Goal: Transaction & Acquisition: Book appointment/travel/reservation

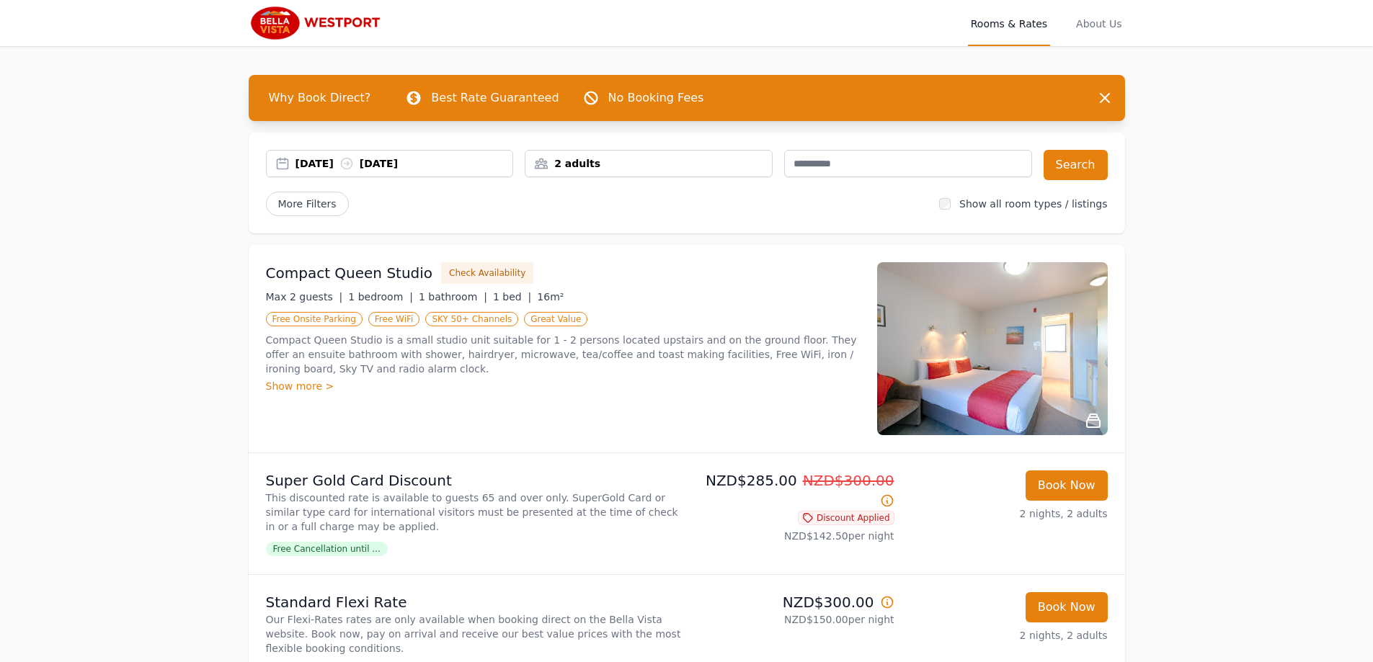
click at [560, 167] on div "2 adults" at bounding box center [648, 163] width 246 height 14
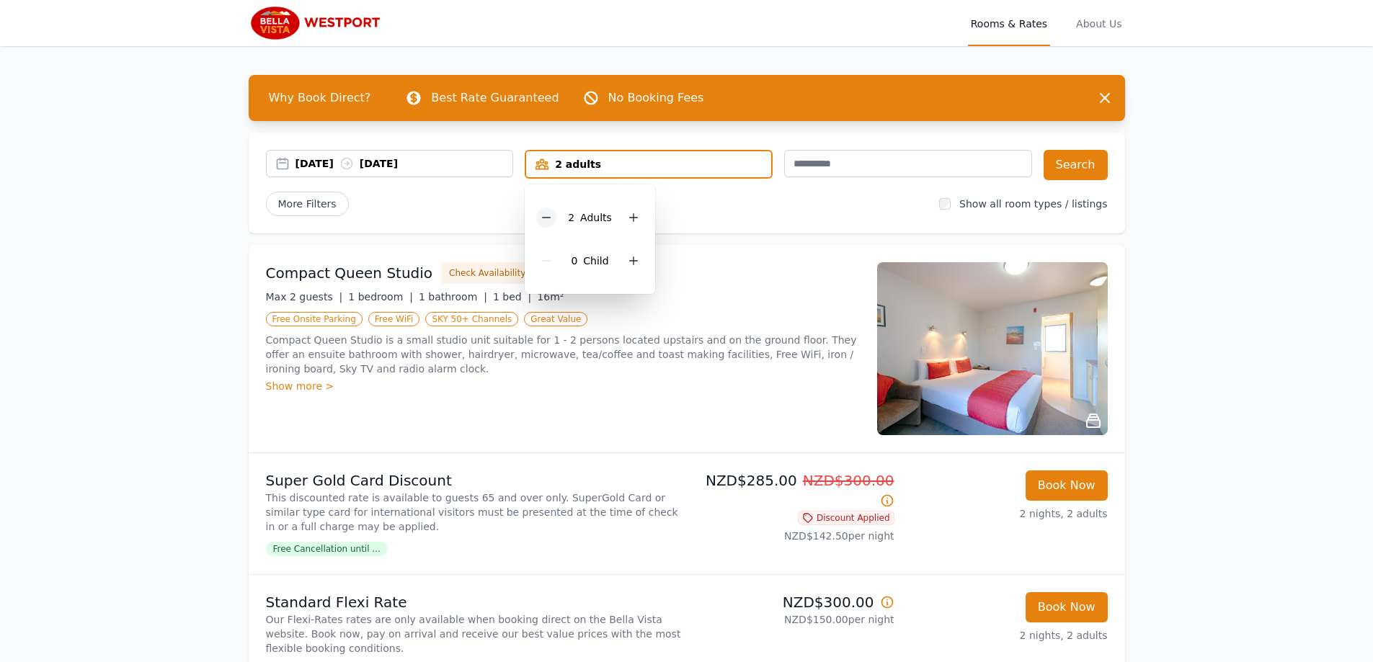
click at [545, 216] on icon at bounding box center [546, 218] width 12 height 12
click at [630, 262] on icon at bounding box center [629, 261] width 12 height 12
click at [778, 219] on div "19 Sep 2025 21 Sep 2025 1 adult, 2 children 1 Adult 2 Child ren Search More Fil…" at bounding box center [687, 183] width 876 height 101
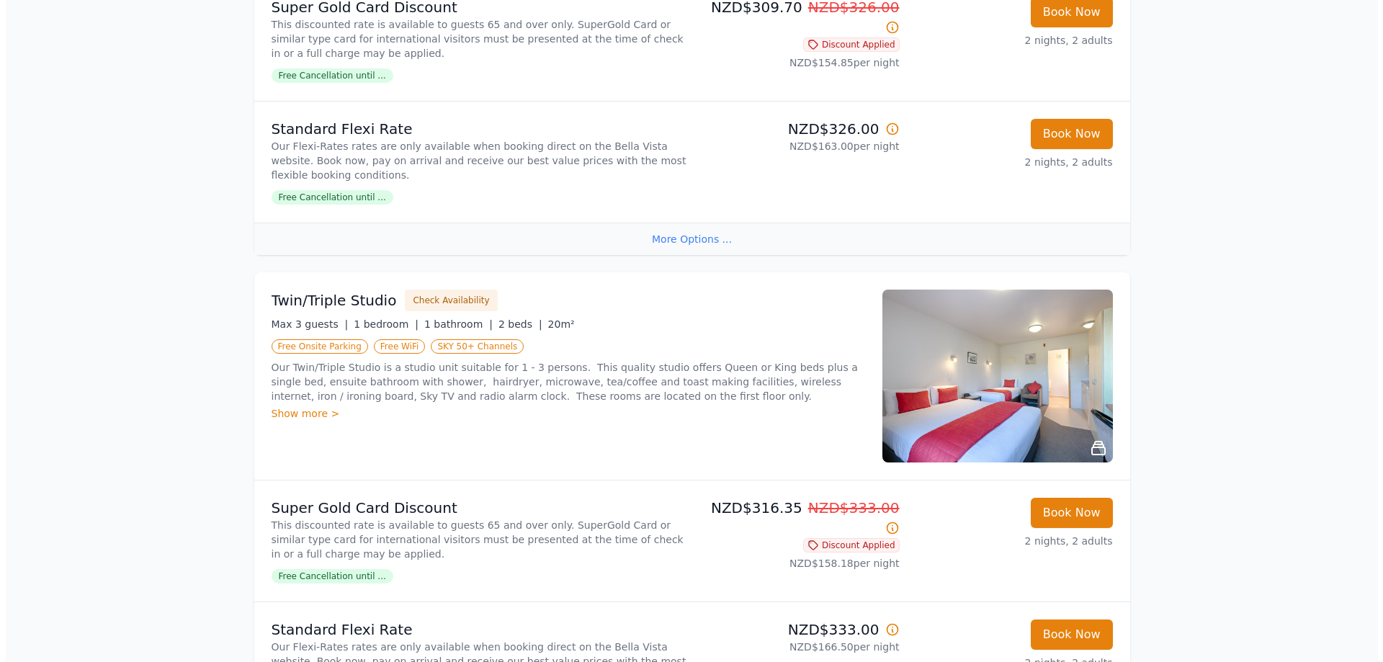
scroll to position [1009, 0]
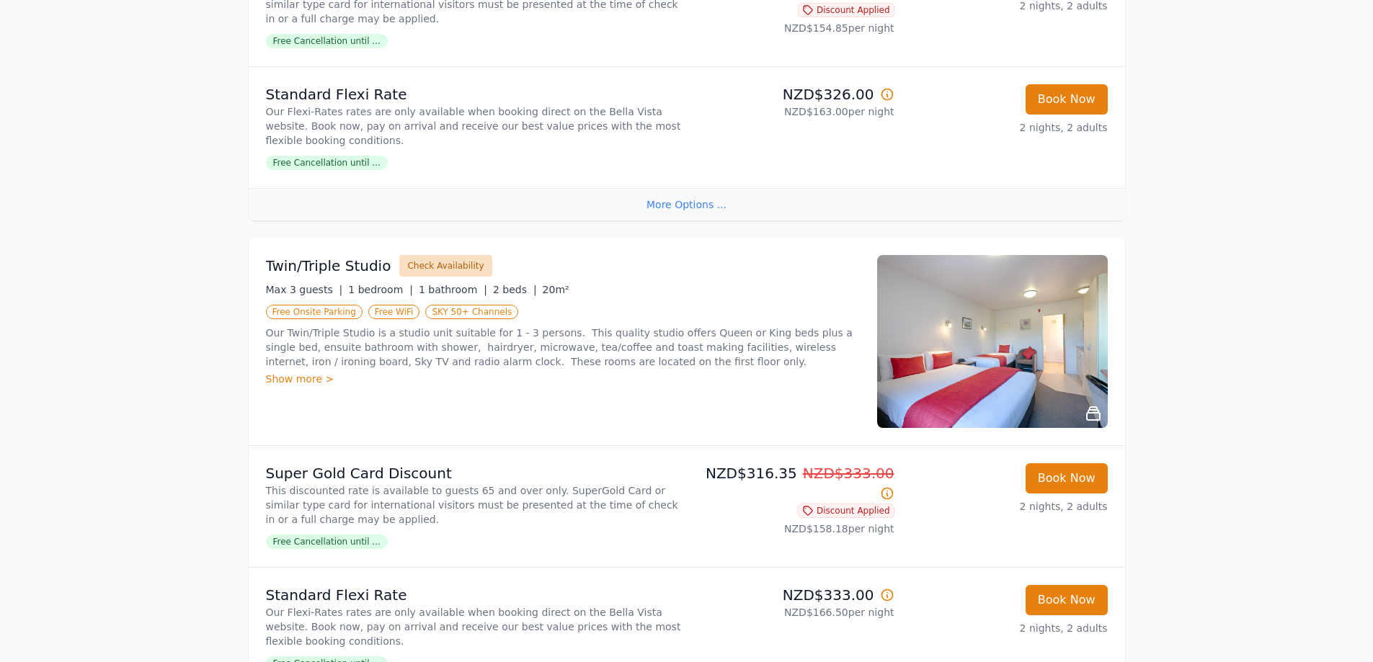
click at [437, 264] on button "Check Availability" at bounding box center [445, 266] width 92 height 22
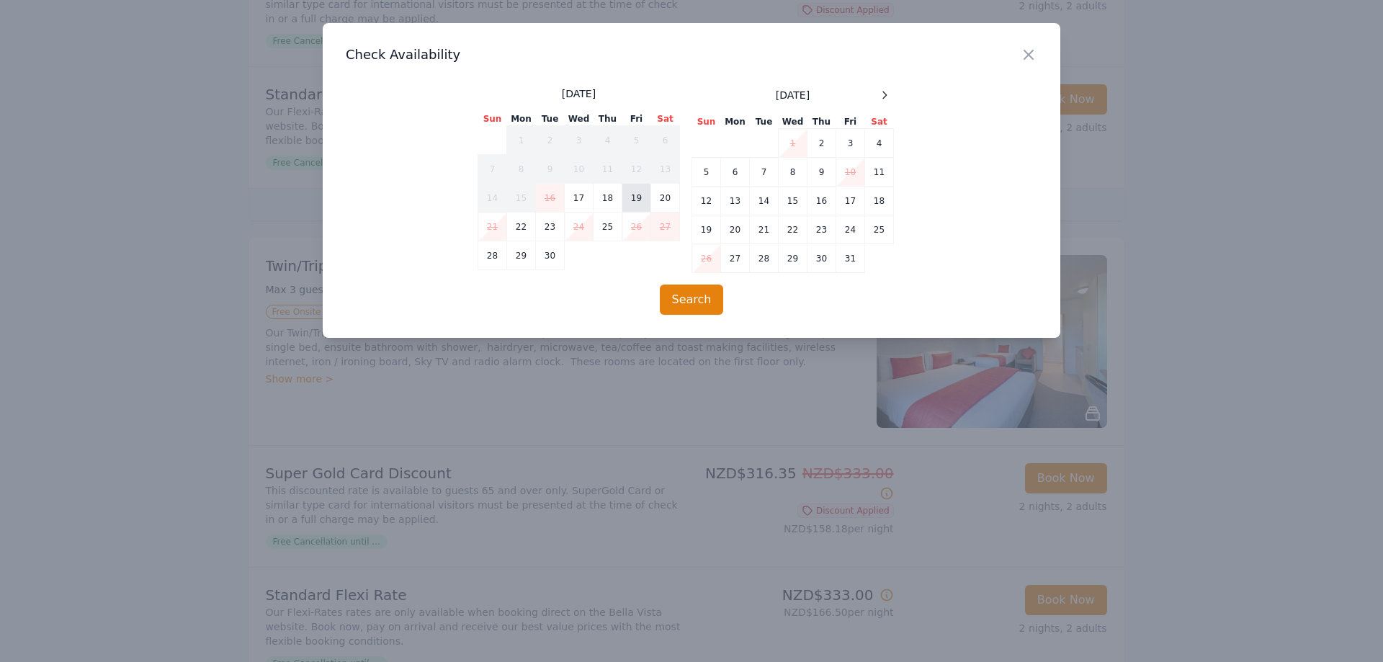
click at [639, 200] on td "19" at bounding box center [637, 198] width 29 height 29
click at [671, 202] on td "20" at bounding box center [665, 198] width 29 height 29
click at [679, 306] on button "Search" at bounding box center [692, 300] width 64 height 30
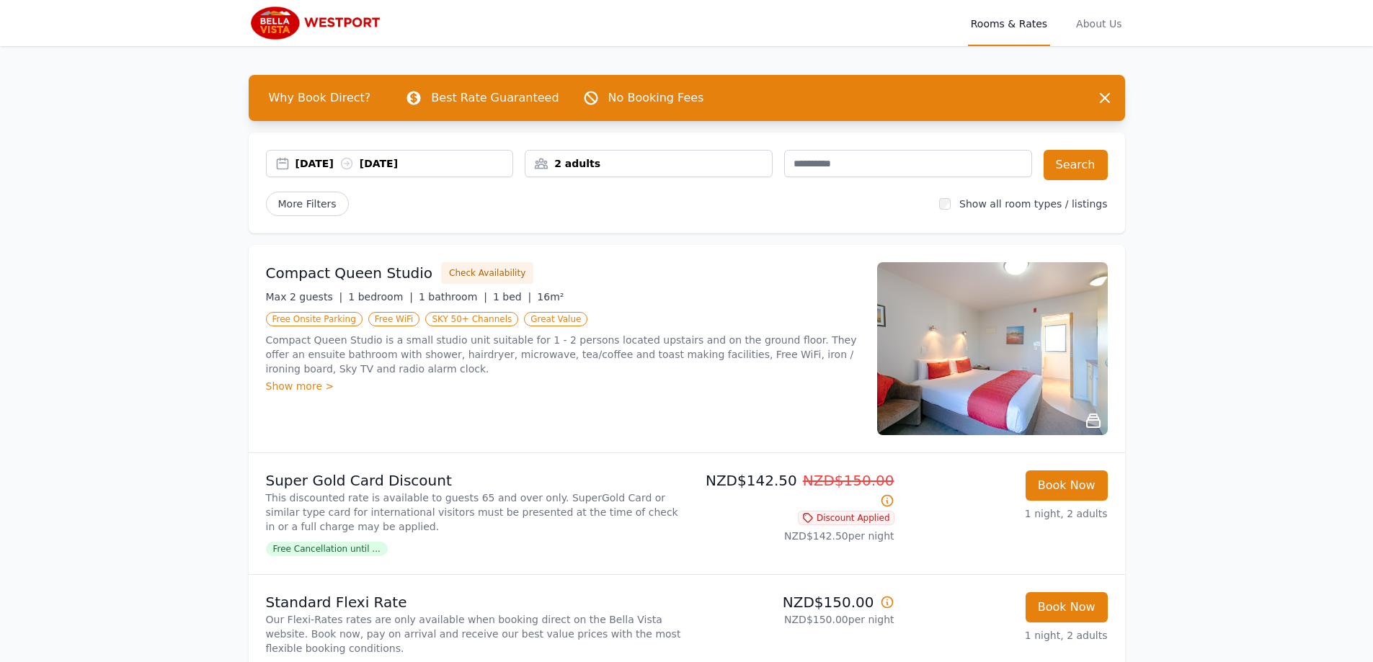
click at [460, 166] on div "19 Sep 2025 20 Sep 2025" at bounding box center [404, 163] width 218 height 14
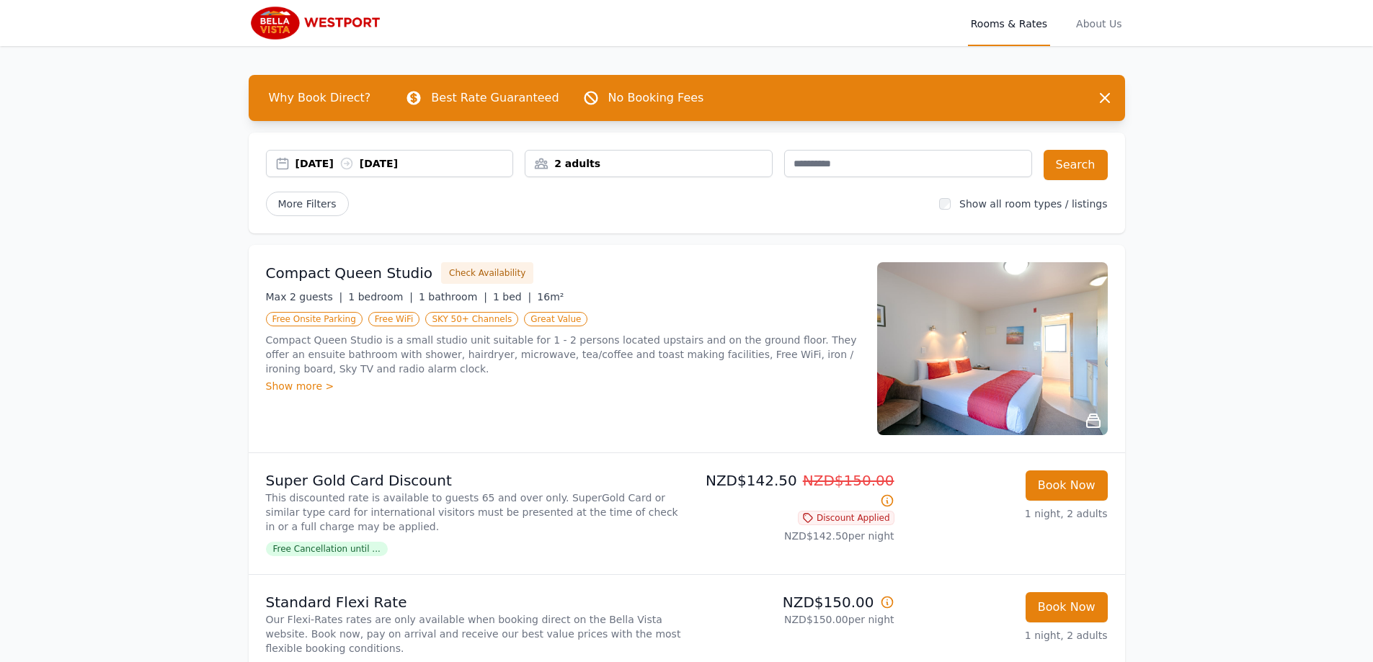
click at [402, 165] on div "19 Sep 2025 20 Sep 2025" at bounding box center [404, 163] width 218 height 14
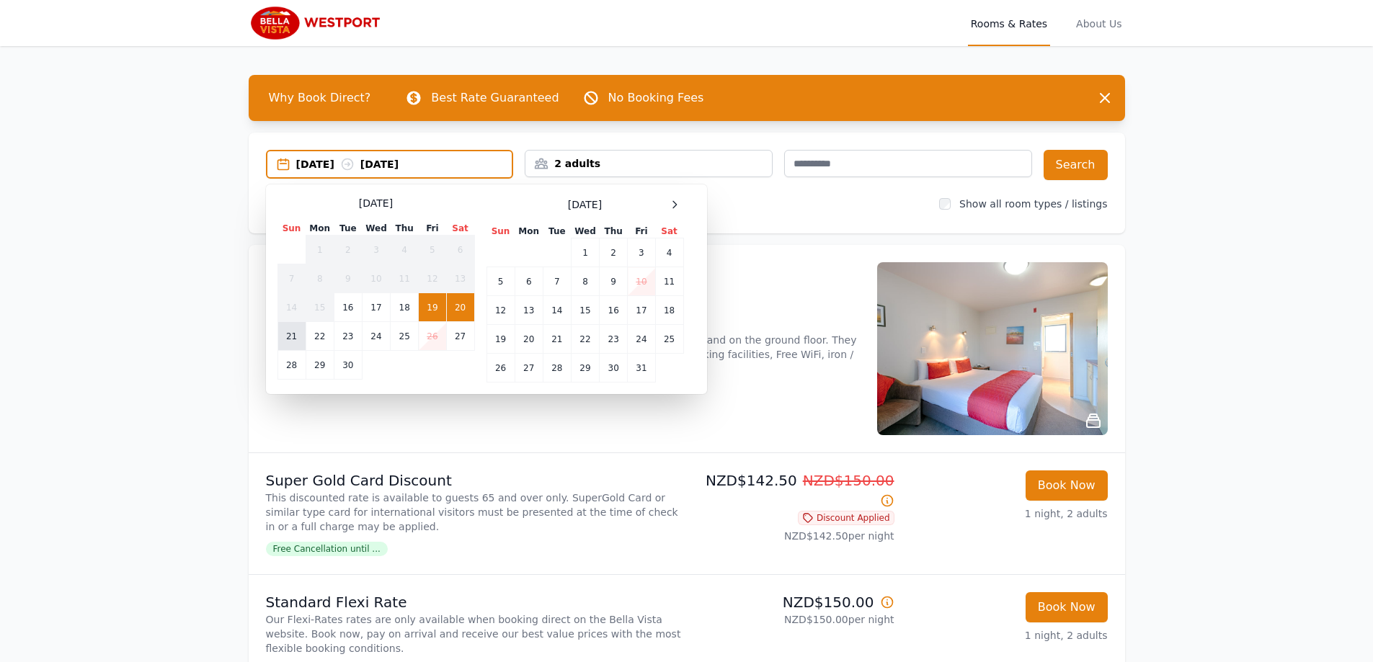
click at [284, 336] on td "21" at bounding box center [291, 336] width 28 height 29
click at [428, 311] on td "19" at bounding box center [432, 307] width 27 height 29
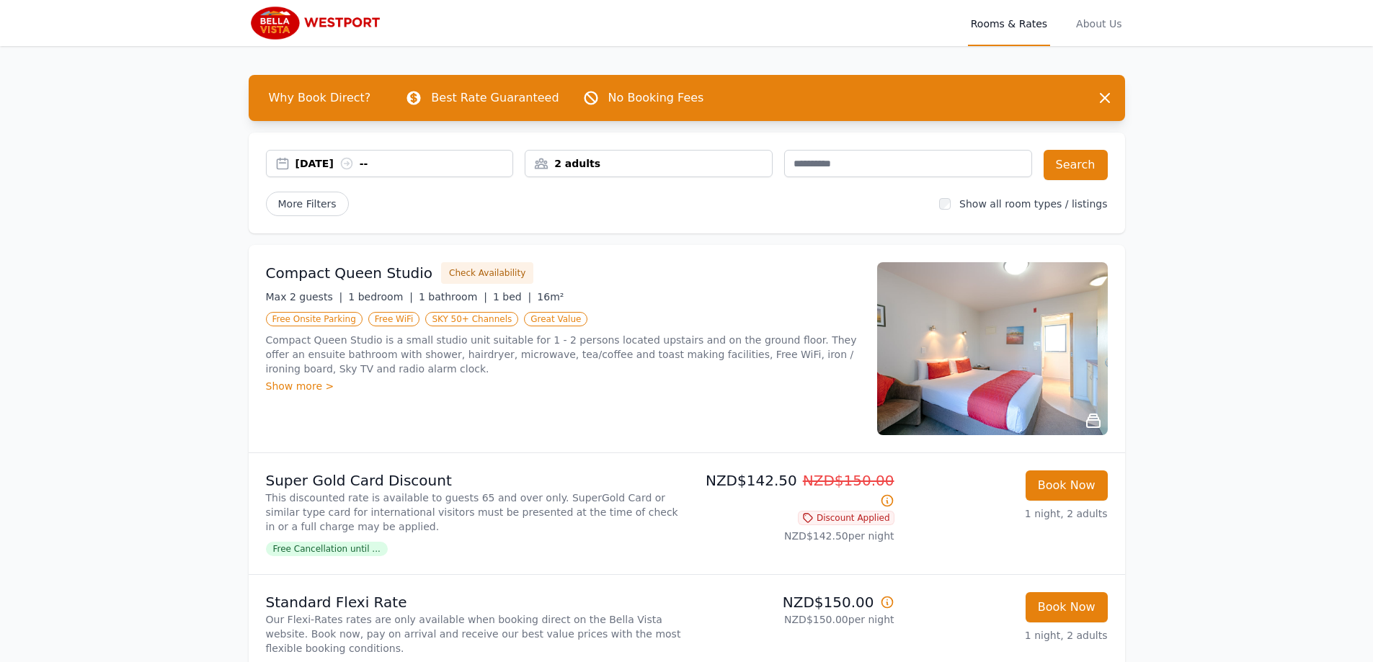
click at [385, 167] on div "19 Sep 2025 --" at bounding box center [404, 163] width 218 height 14
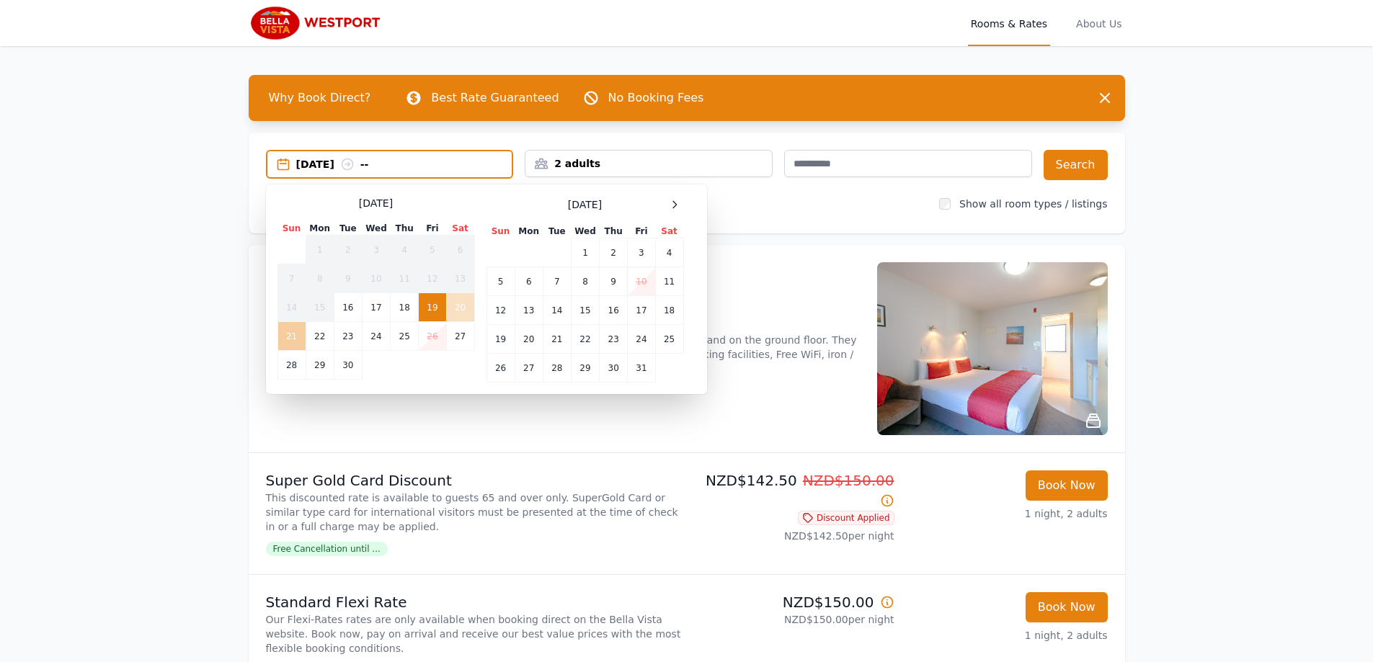
click at [292, 336] on td "21" at bounding box center [291, 336] width 28 height 29
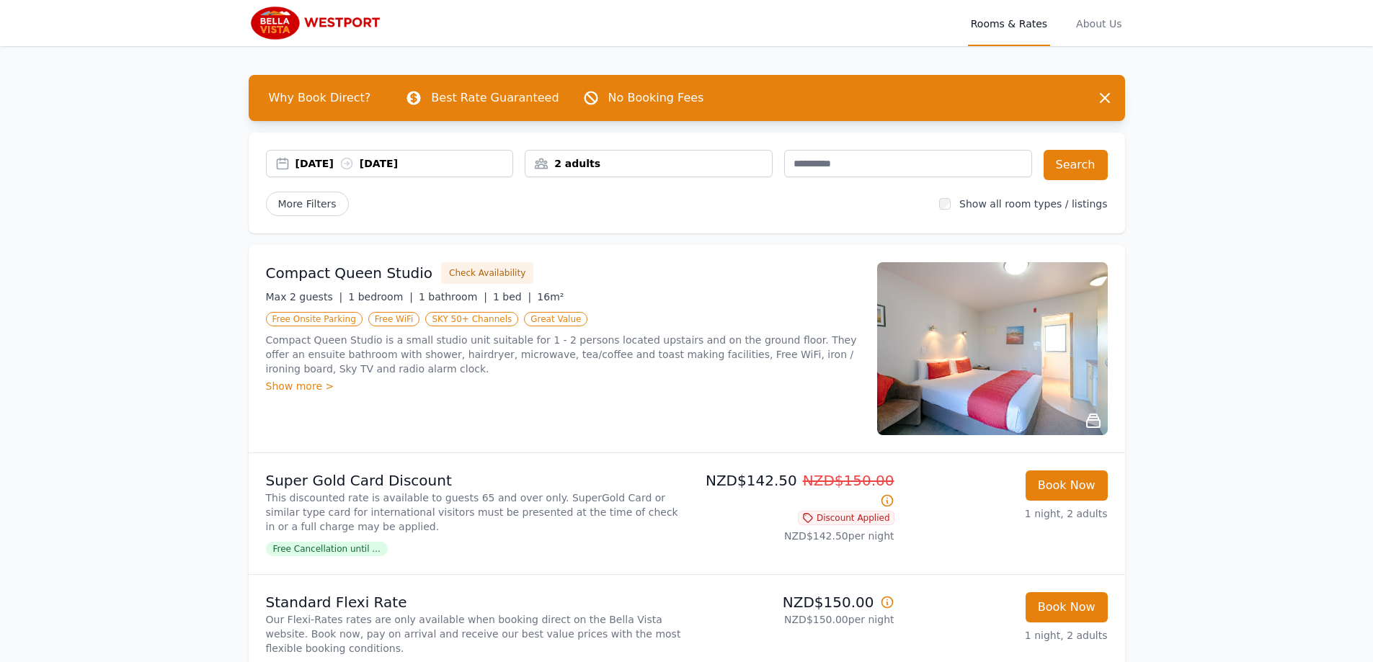
click at [597, 172] on div "2 adults" at bounding box center [649, 163] width 248 height 27
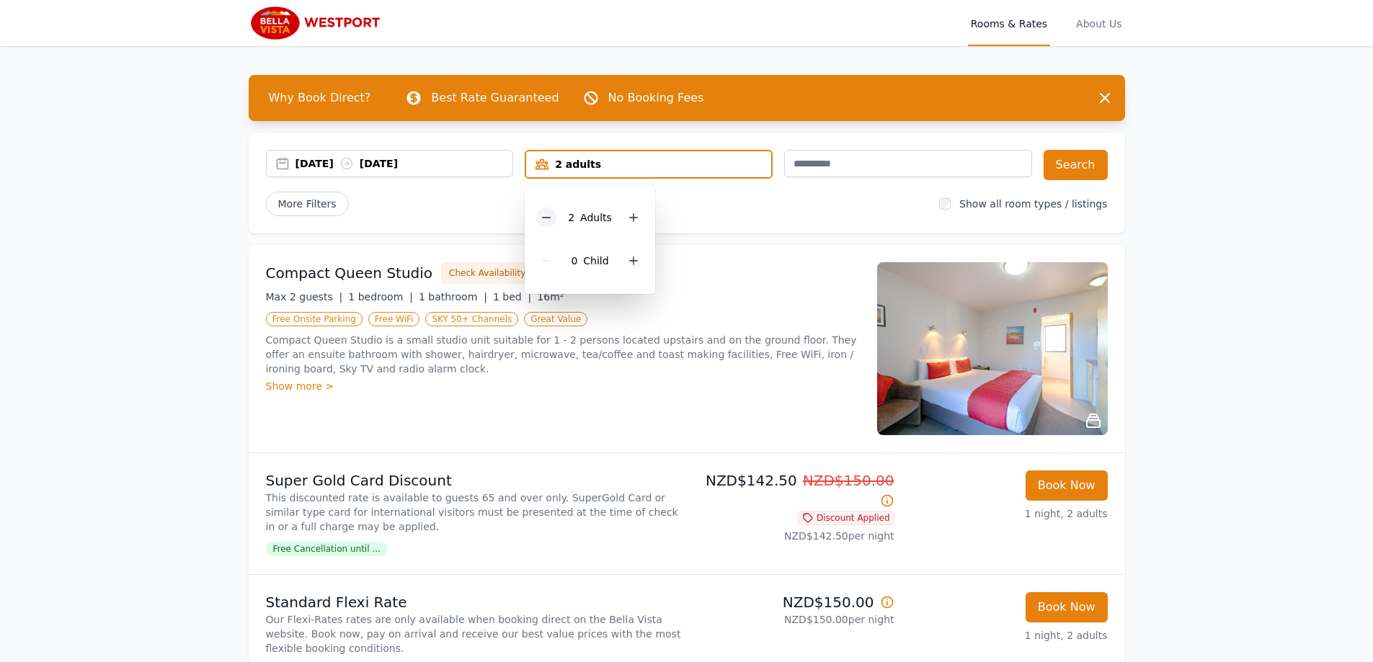
click at [552, 220] on icon at bounding box center [546, 218] width 12 height 12
click at [633, 264] on div at bounding box center [628, 261] width 20 height 20
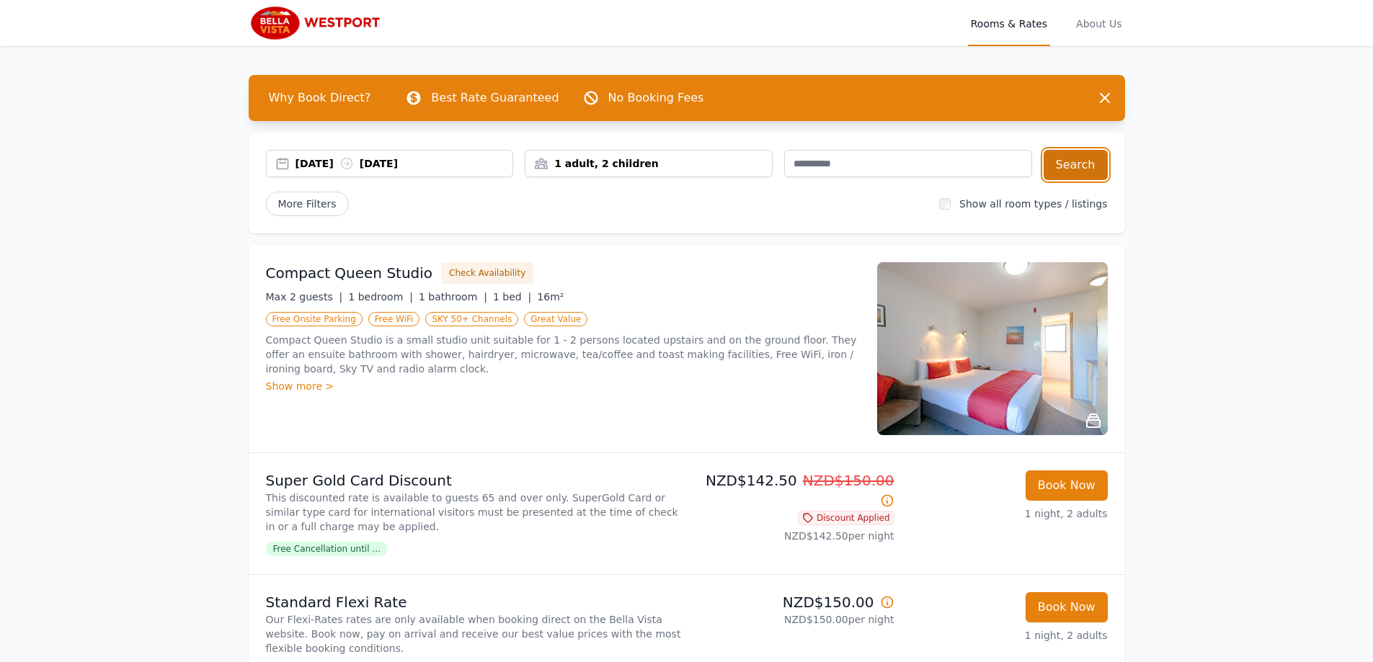
click at [1096, 166] on button "Search" at bounding box center [1075, 165] width 64 height 30
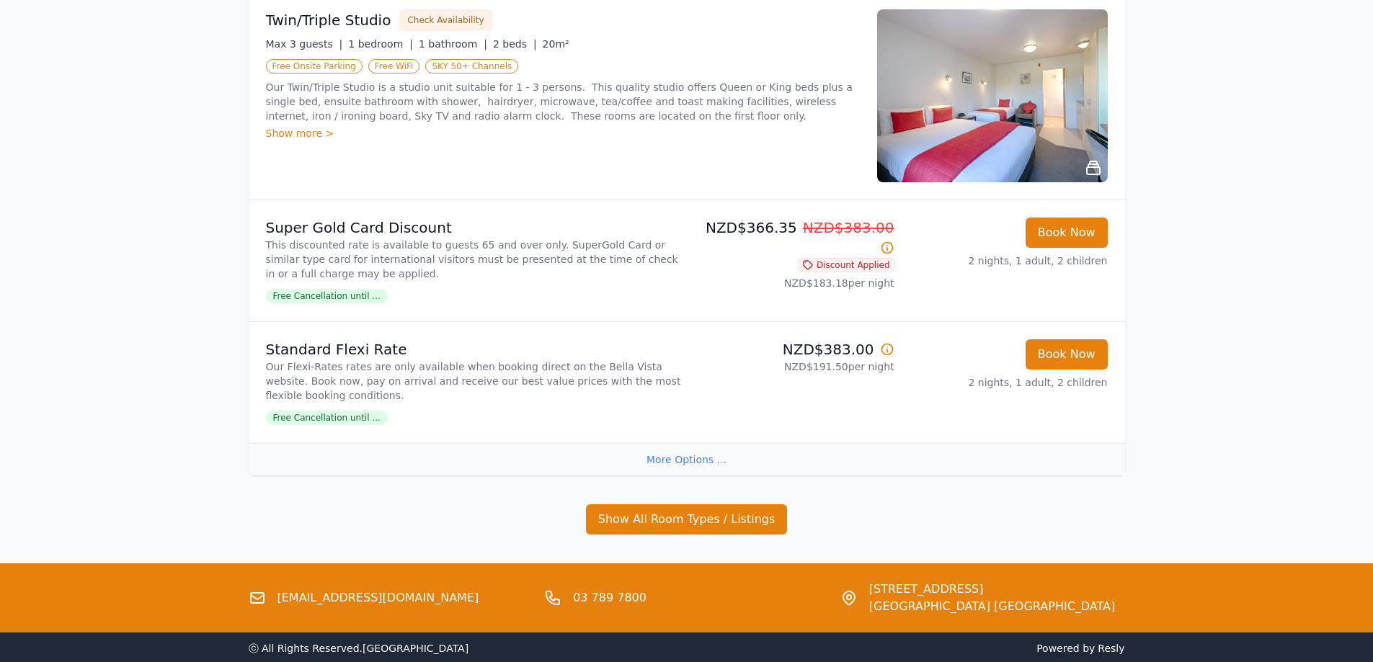
scroll to position [288, 0]
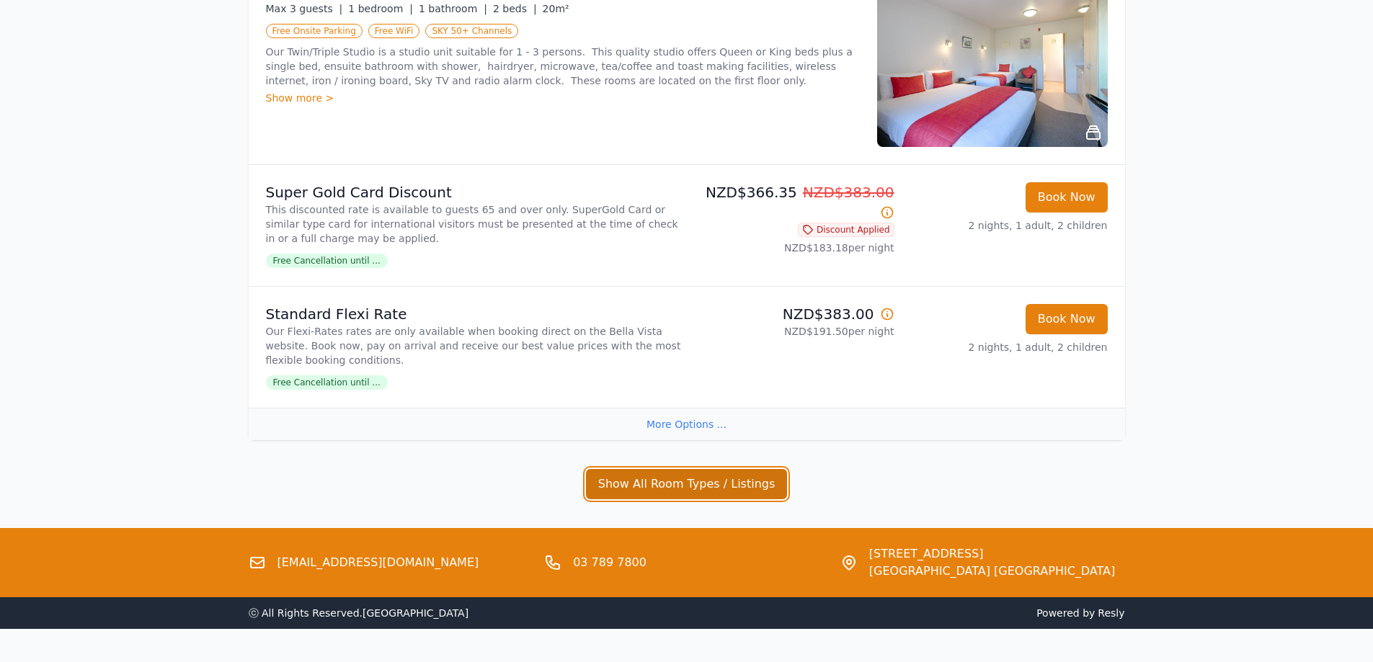
click at [714, 489] on button "Show All Room Types / Listings" at bounding box center [687, 484] width 202 height 30
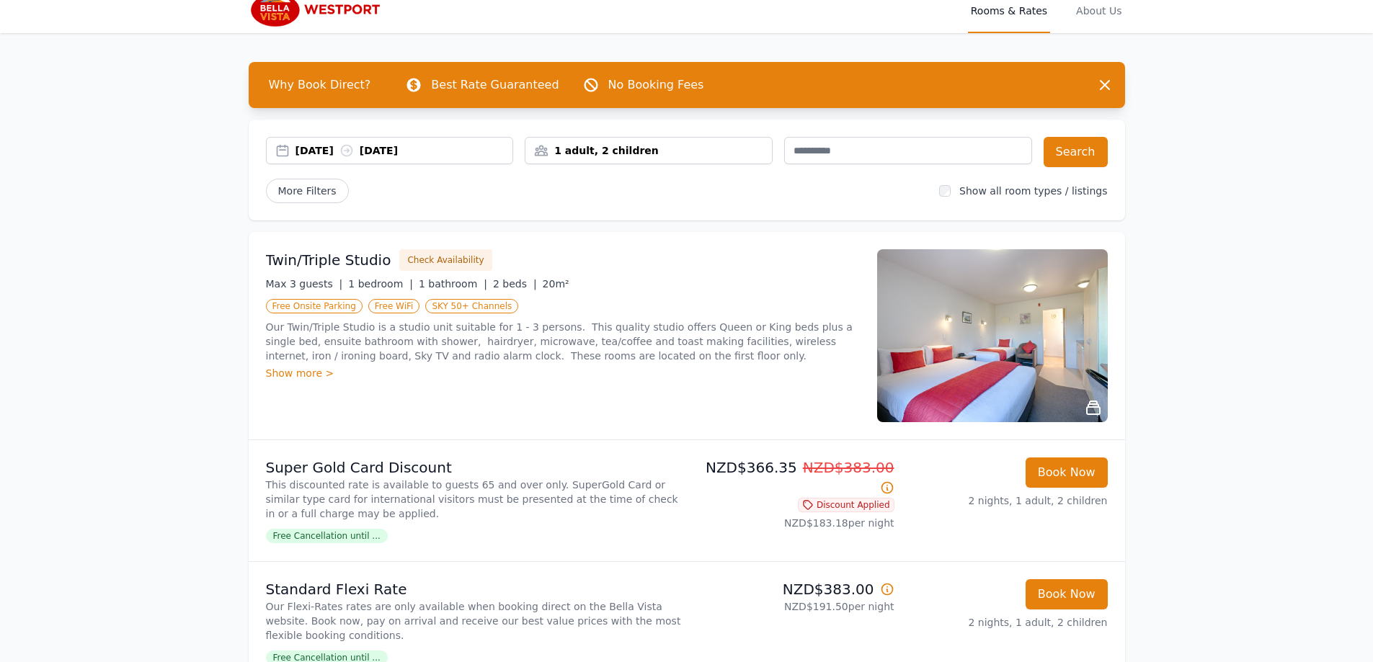
scroll to position [0, 0]
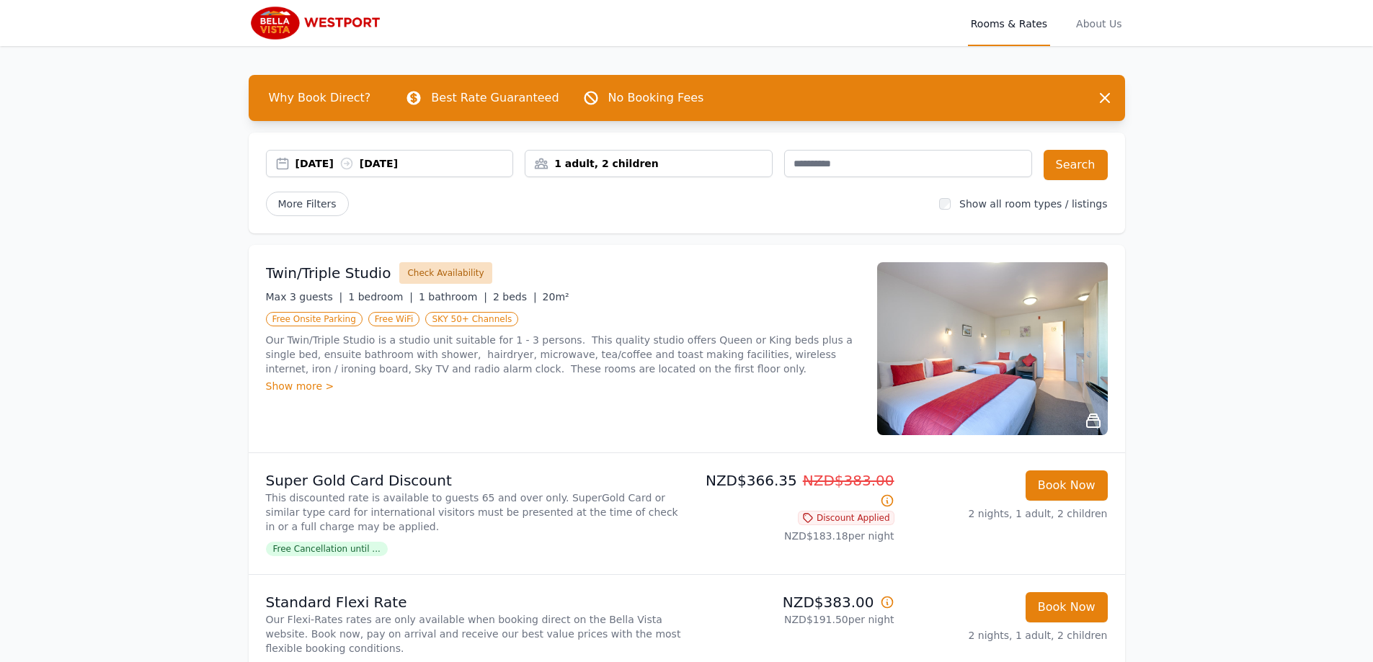
click at [426, 274] on button "Check Availability" at bounding box center [445, 273] width 92 height 22
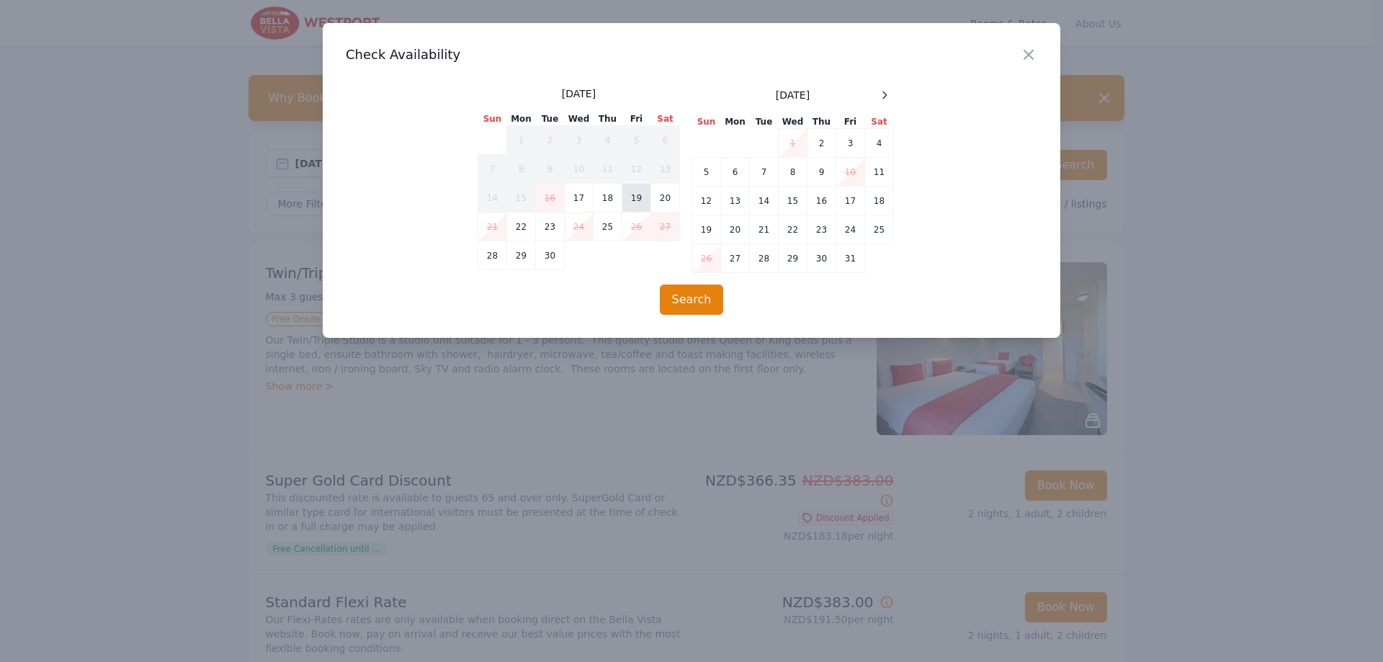
click at [636, 194] on td "19" at bounding box center [637, 198] width 29 height 29
click at [665, 197] on td "20" at bounding box center [665, 198] width 29 height 29
click at [690, 304] on button "Search" at bounding box center [692, 300] width 64 height 30
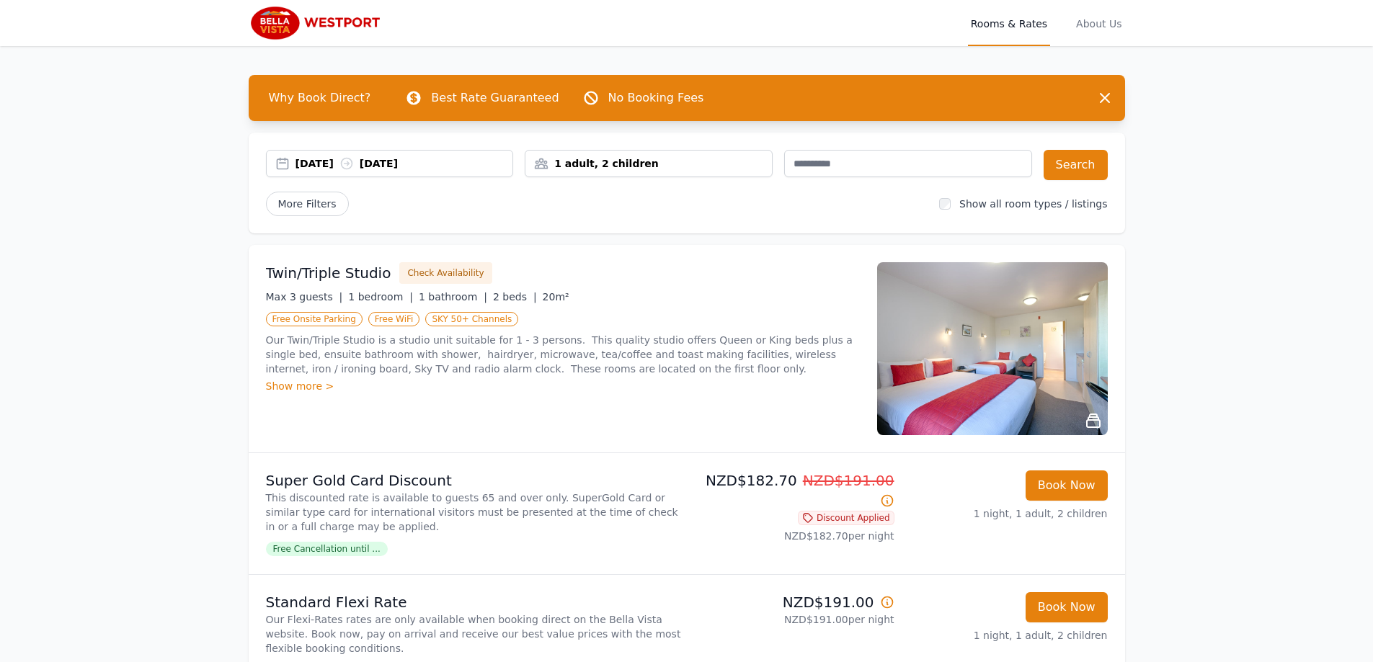
click at [317, 386] on div "Show more >" at bounding box center [563, 386] width 594 height 14
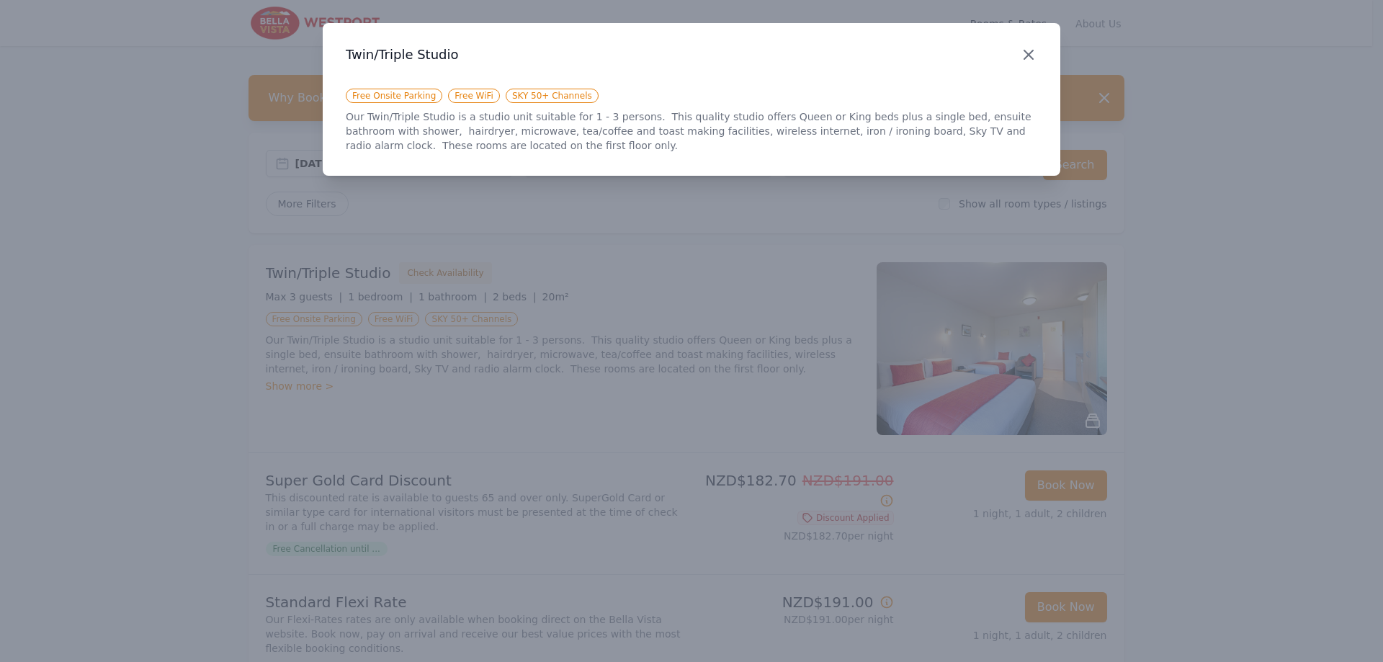
click at [1027, 55] on icon "button" at bounding box center [1028, 54] width 17 height 17
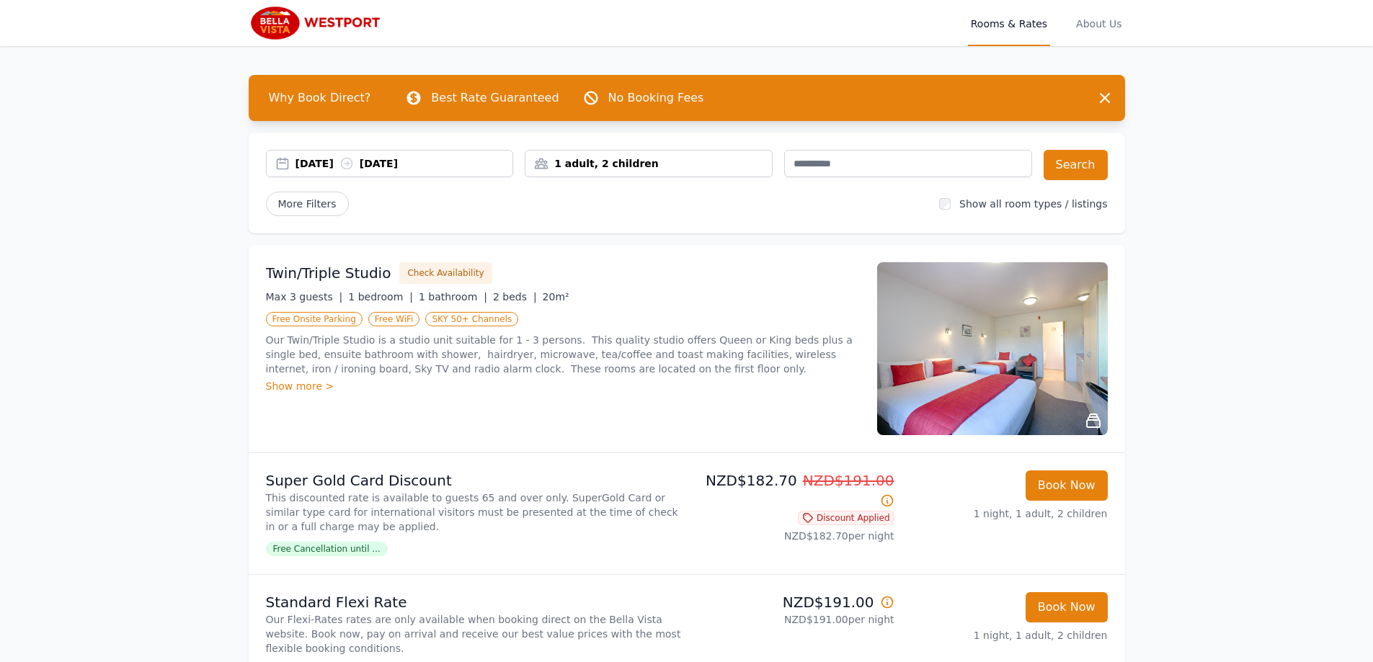
click at [1032, 30] on span "Rooms & Rates" at bounding box center [1009, 23] width 82 height 46
click at [343, 19] on img at bounding box center [318, 23] width 138 height 35
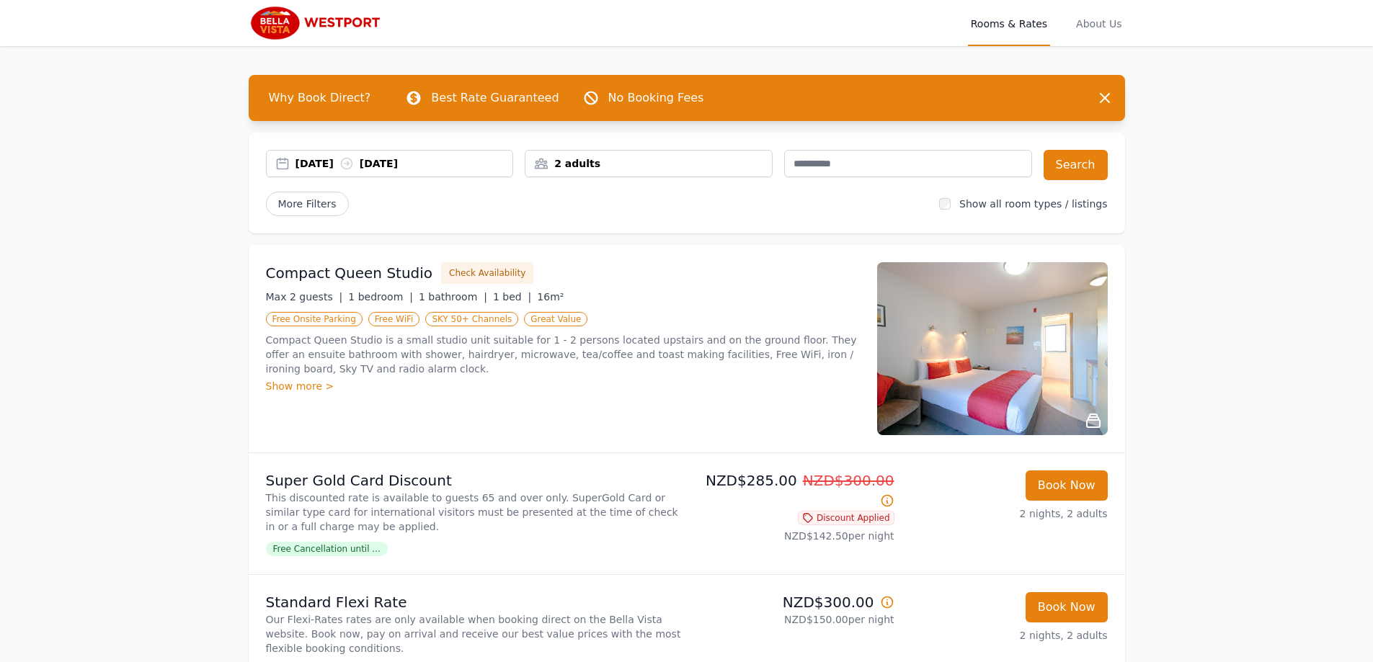
click at [576, 159] on div "2 adults" at bounding box center [648, 163] width 246 height 14
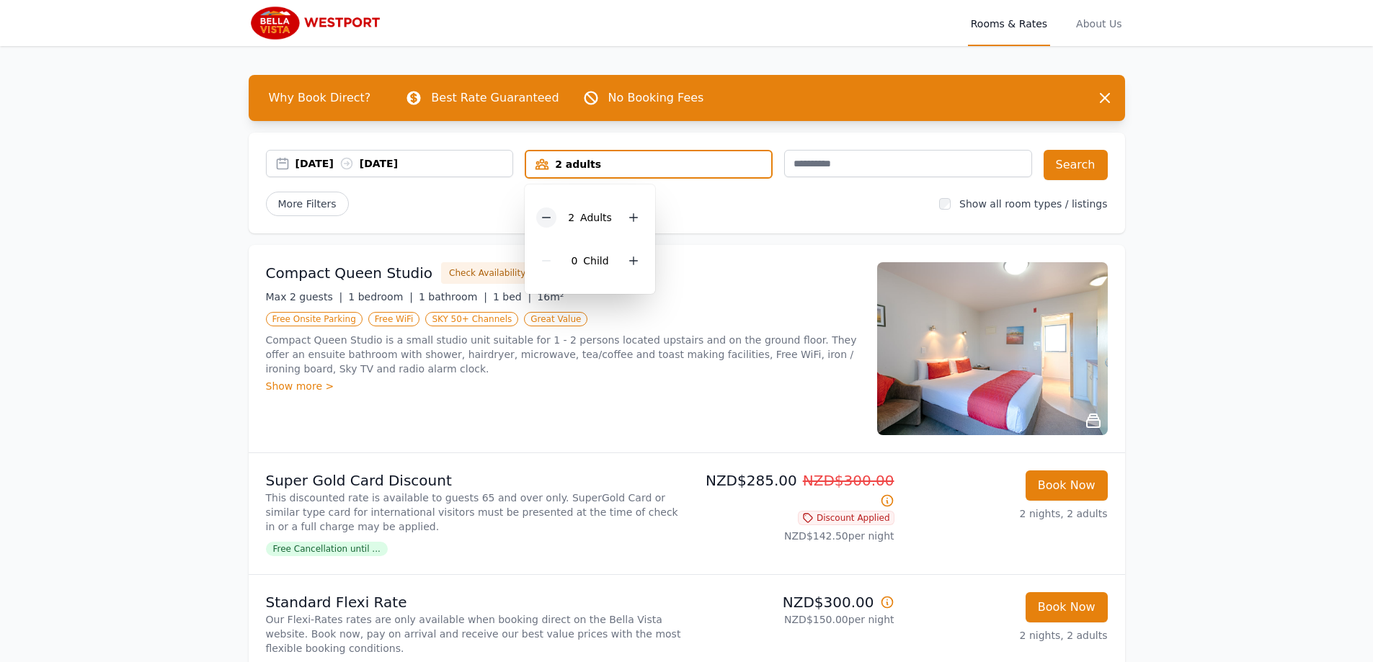
click at [550, 220] on icon at bounding box center [546, 218] width 12 height 12
click at [626, 262] on icon at bounding box center [628, 261] width 8 height 8
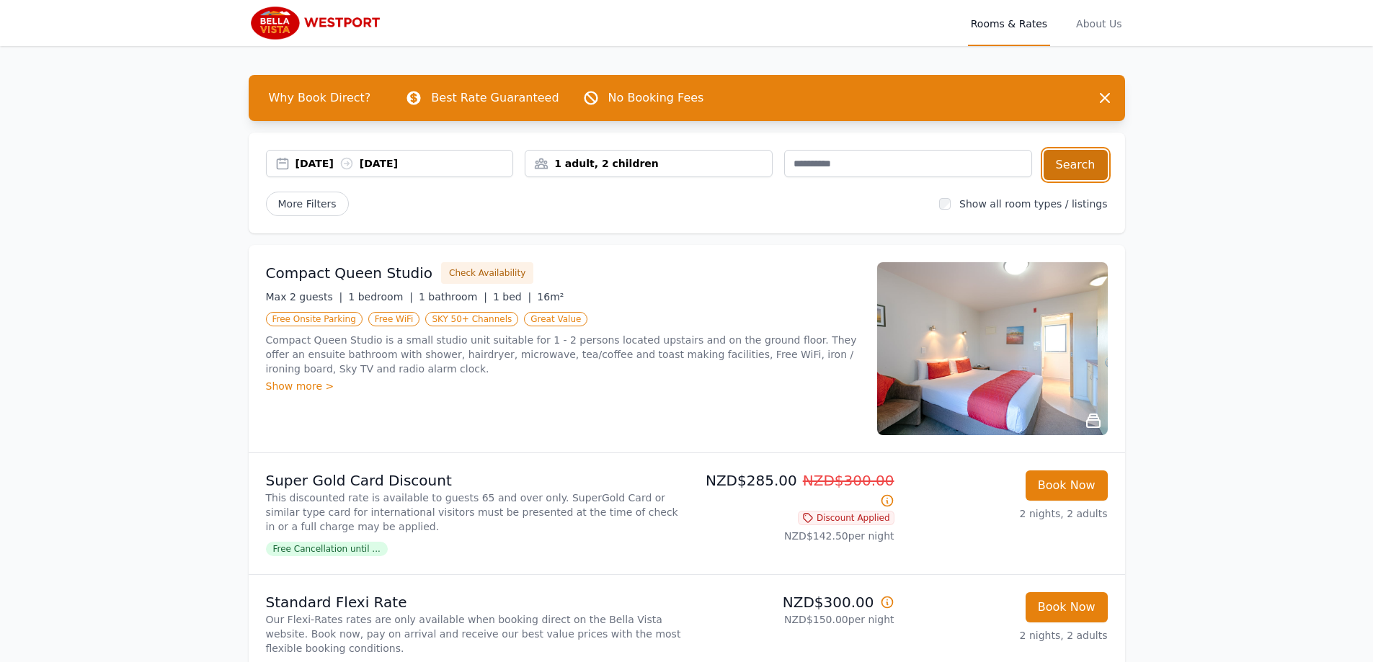
click at [1066, 163] on button "Search" at bounding box center [1075, 165] width 64 height 30
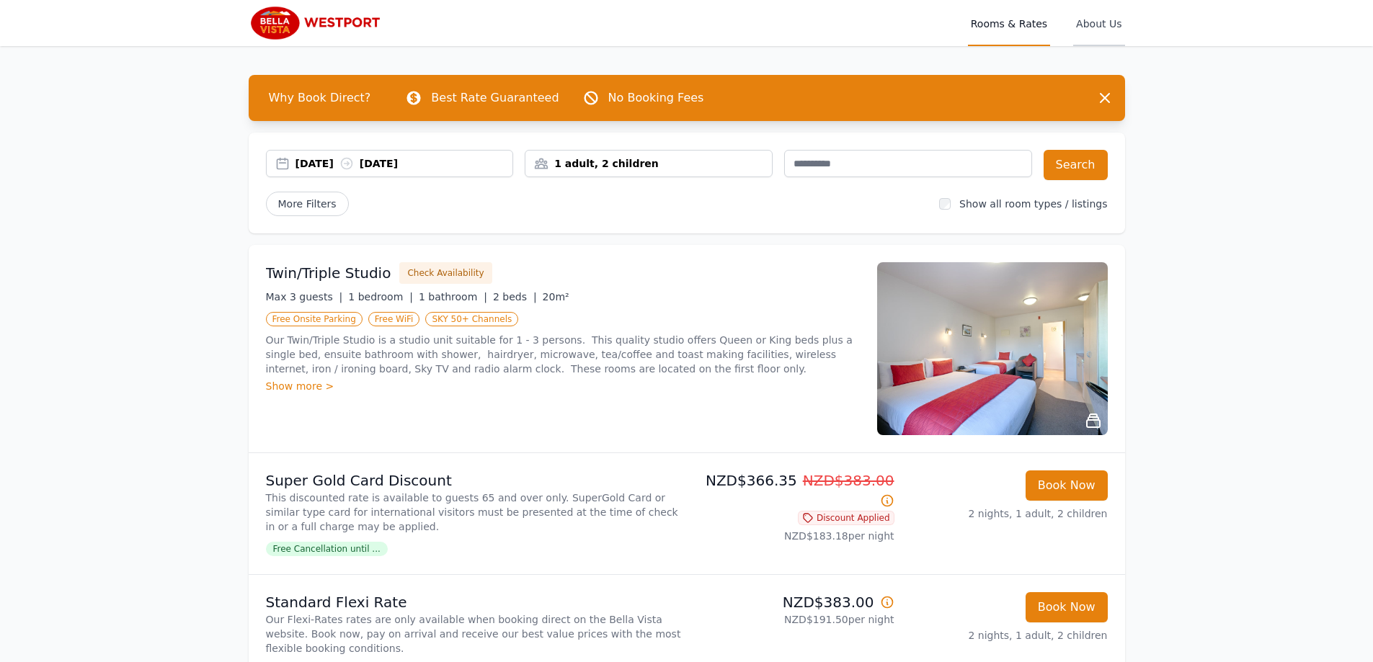
click at [1119, 22] on span "About Us" at bounding box center [1098, 23] width 51 height 46
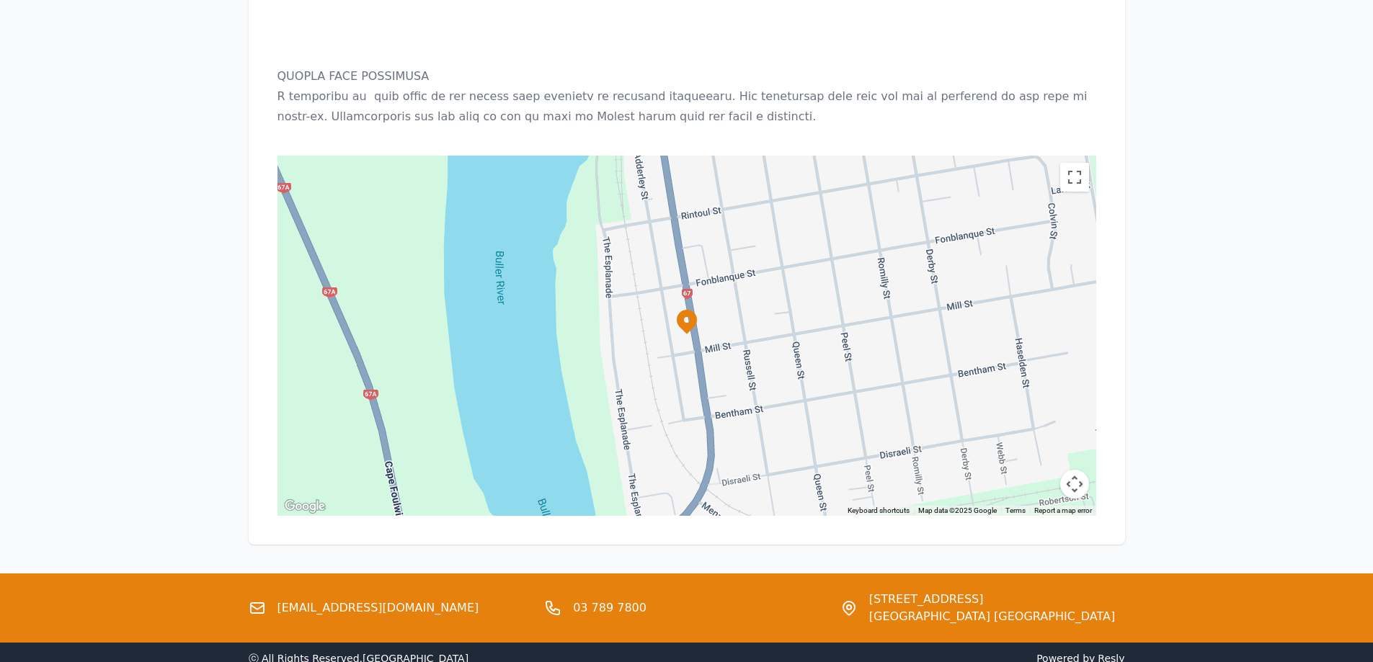
scroll to position [1471, 0]
